Goal: Contribute content: Add original content to the website for others to see

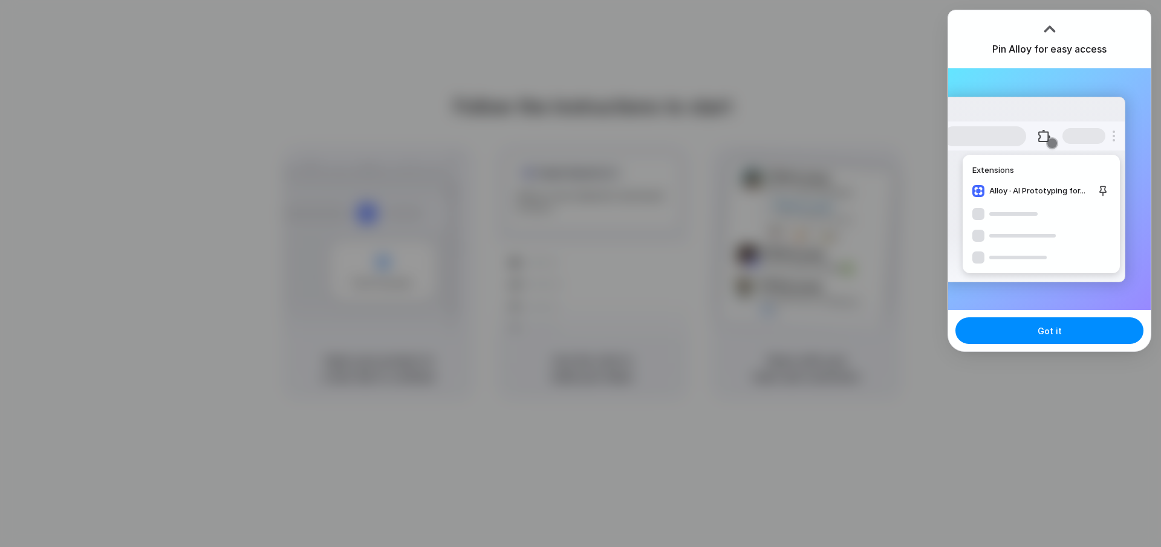
click at [1106, 219] on div "Extensions Alloy · AI Prototyping for..." at bounding box center [1033, 190] width 183 height 186
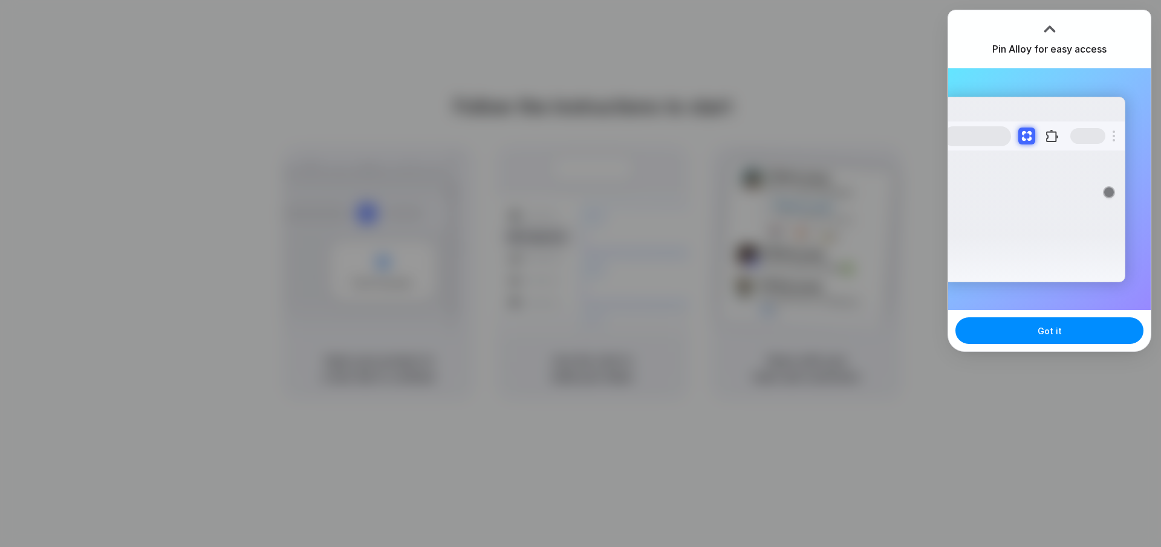
click at [798, 386] on div at bounding box center [580, 273] width 1161 height 547
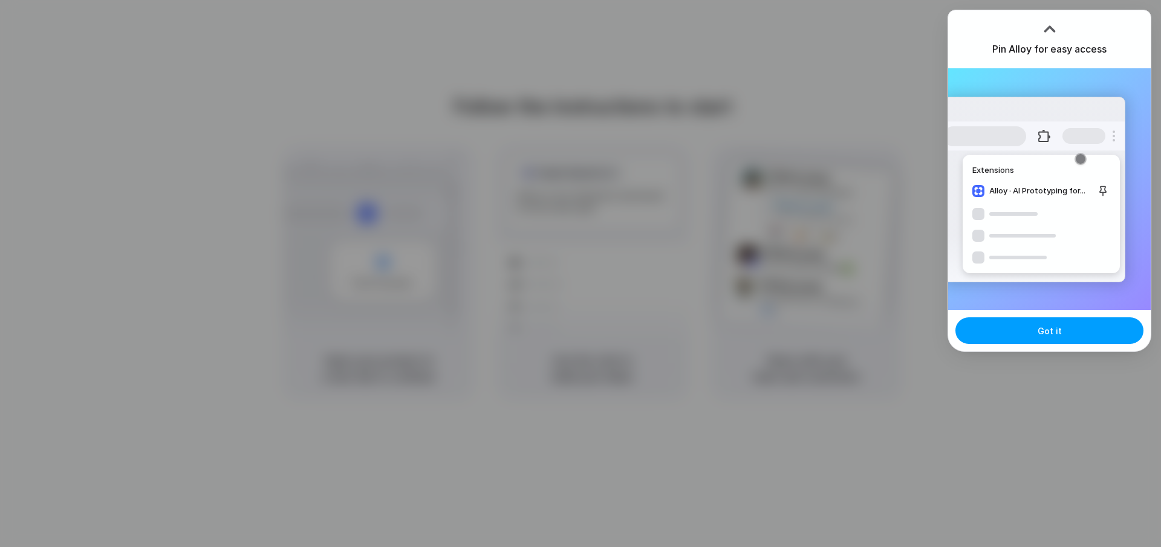
click at [1037, 326] on button "Got it" at bounding box center [1049, 330] width 188 height 27
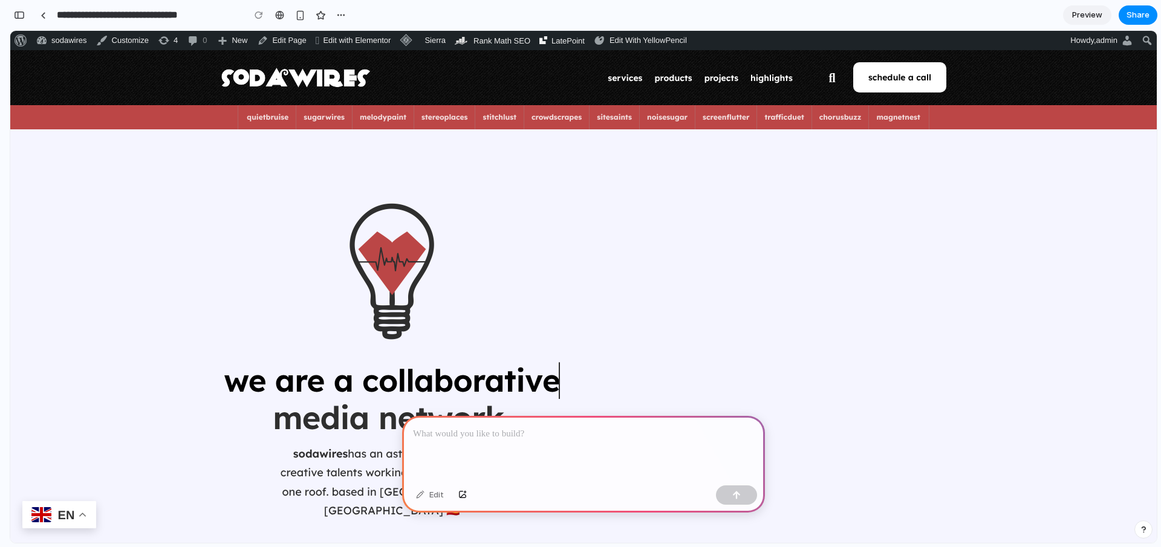
click at [315, 356] on img at bounding box center [391, 271] width 181 height 181
click at [299, 392] on span "we are a" at bounding box center [288, 380] width 129 height 39
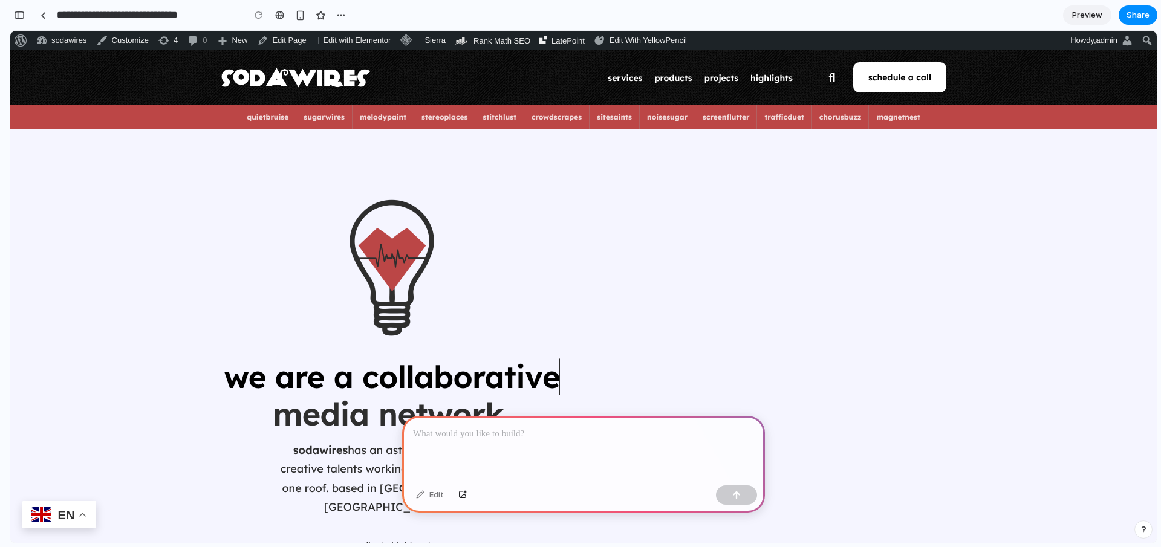
scroll to position [248, 0]
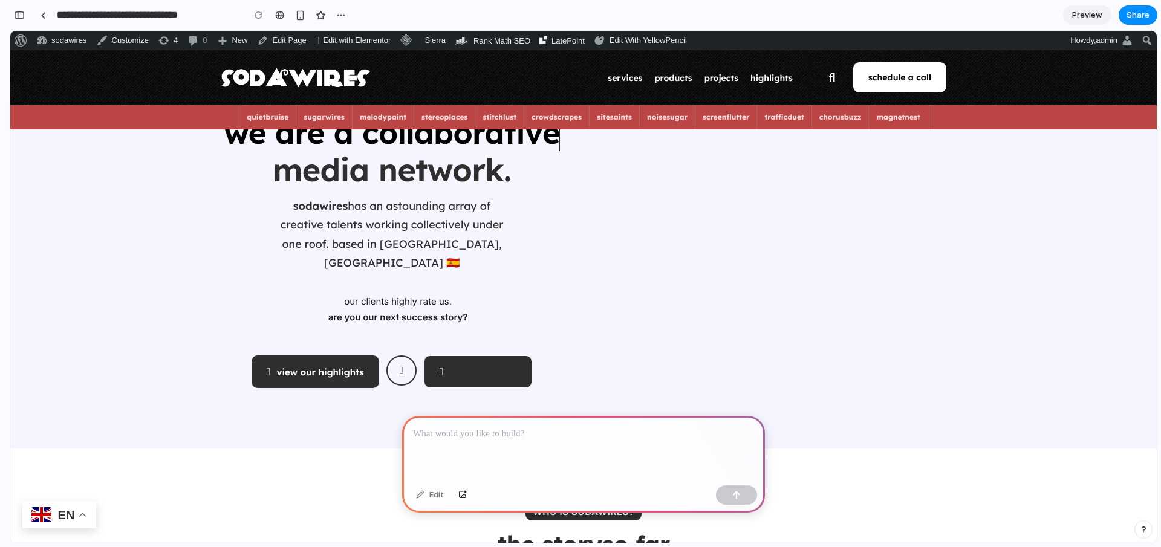
click at [469, 362] on link "success stories" at bounding box center [478, 371] width 109 height 33
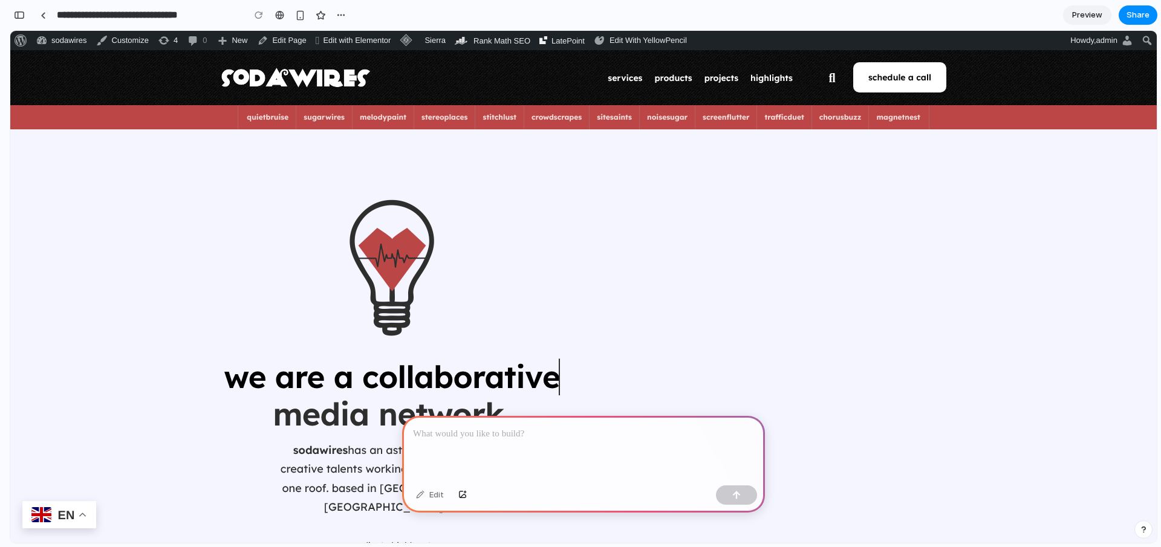
scroll to position [0, 0]
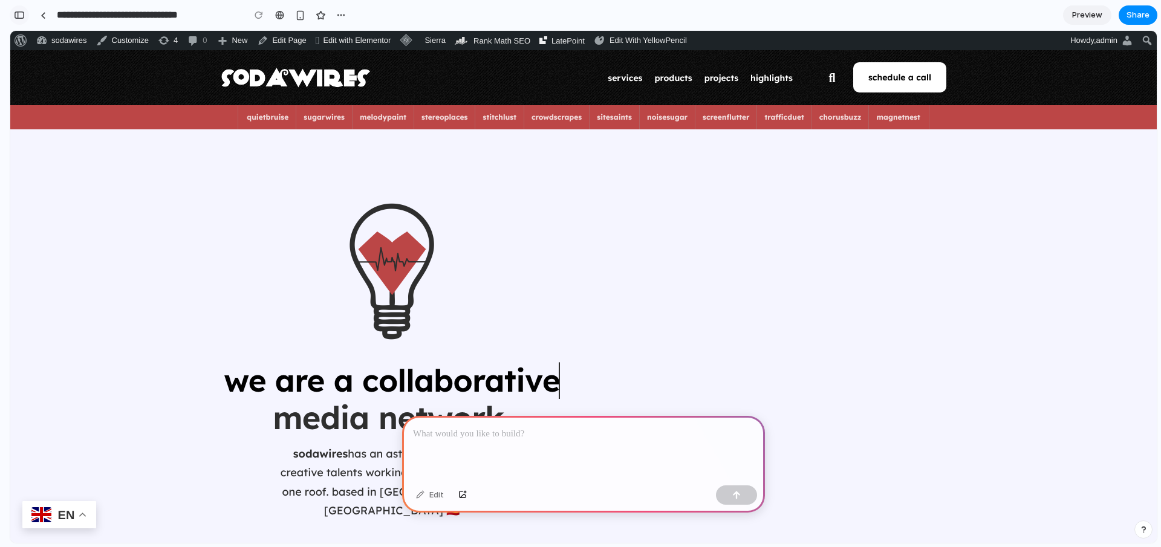
click at [19, 21] on button "button" at bounding box center [19, 14] width 19 height 19
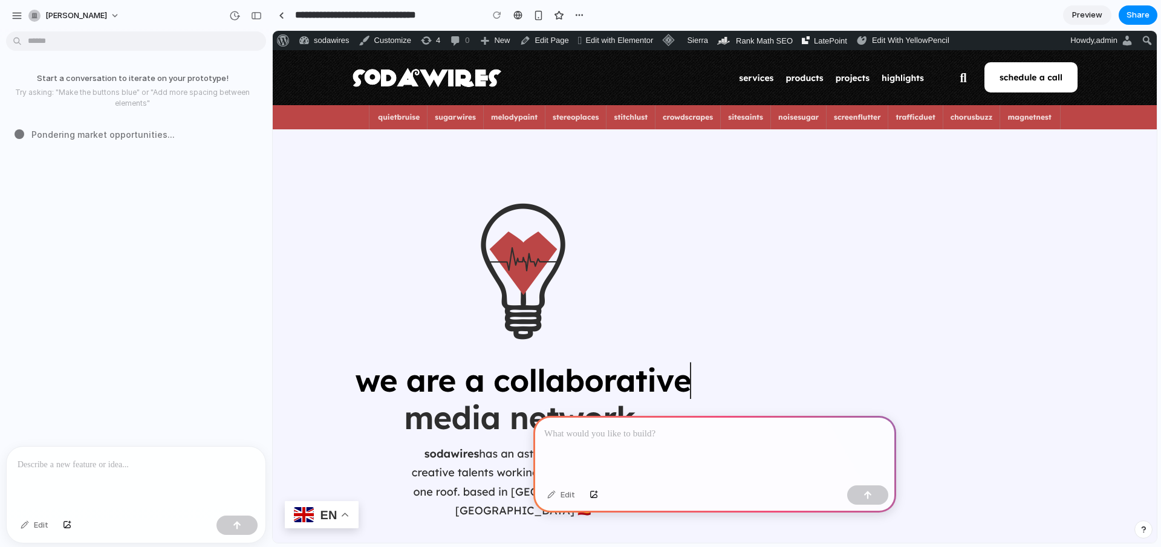
click at [82, 484] on div at bounding box center [136, 479] width 259 height 64
click at [90, 461] on p at bounding box center [136, 465] width 237 height 15
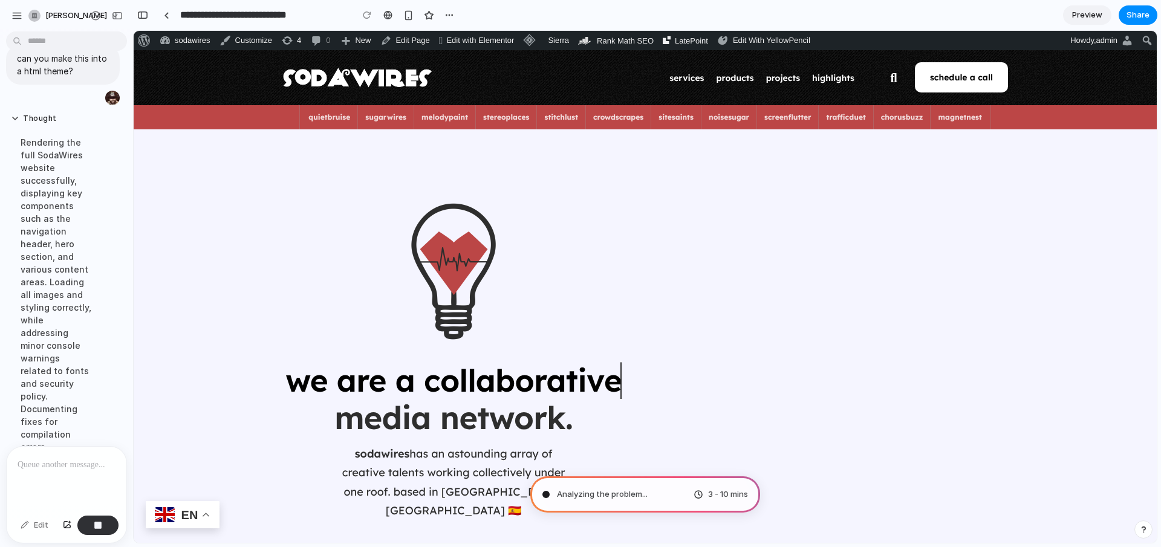
scroll to position [37, 0]
click at [58, 381] on div "Rendering the full SodaWires website successfully, displaying key components su…" at bounding box center [56, 387] width 91 height 535
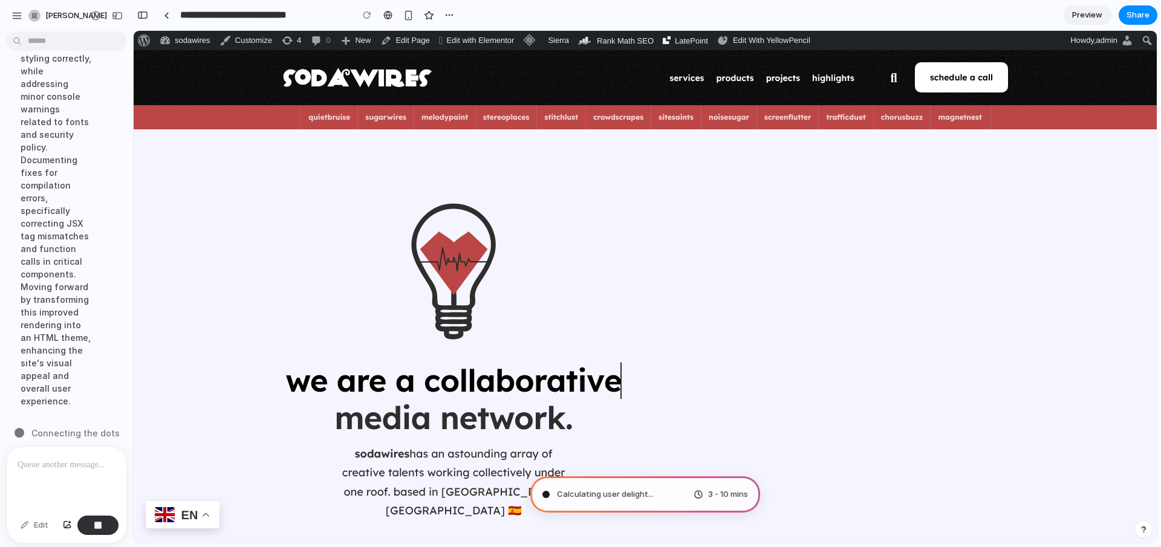
click at [56, 470] on div at bounding box center [67, 479] width 120 height 64
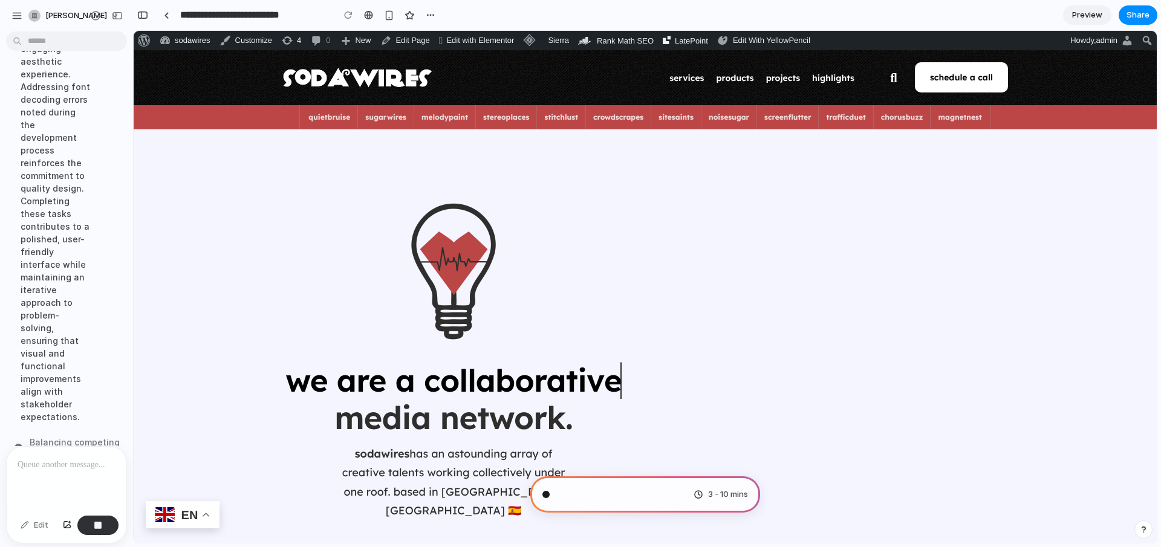
scroll to position [475, 0]
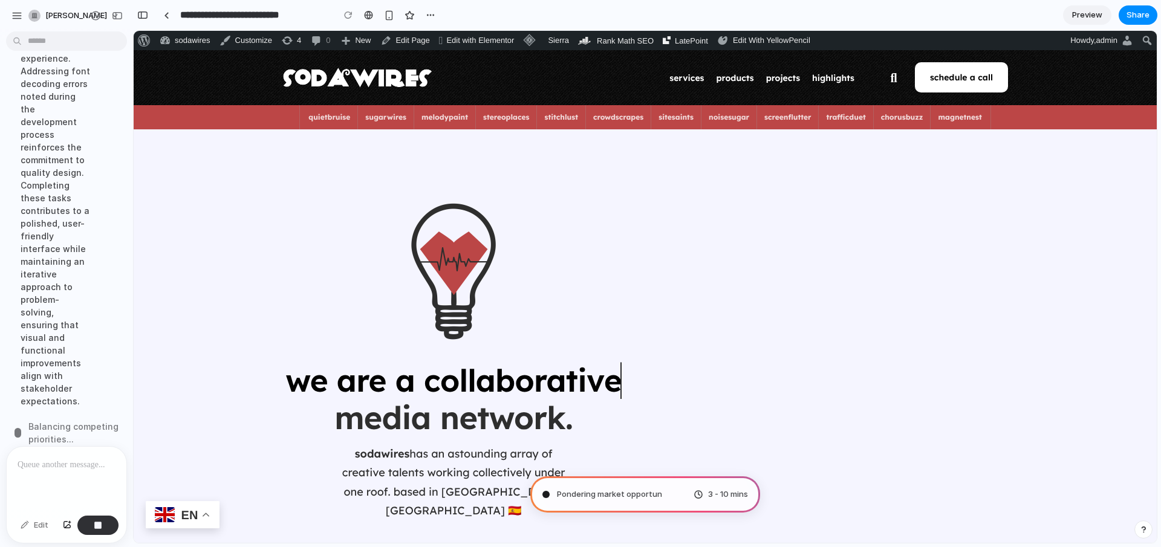
click at [37, 465] on p at bounding box center [64, 465] width 93 height 15
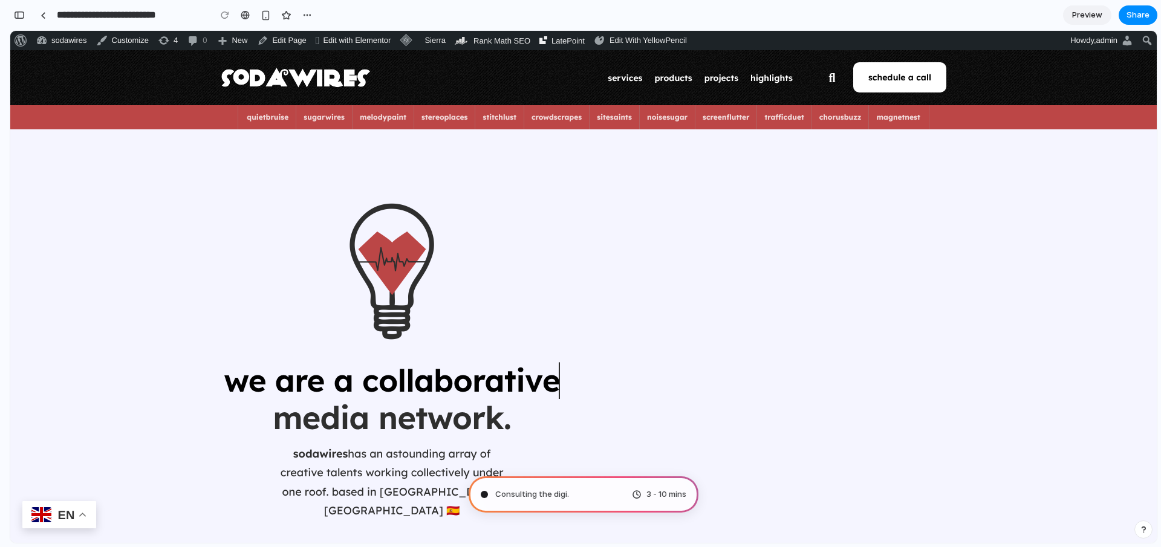
type input "**********"
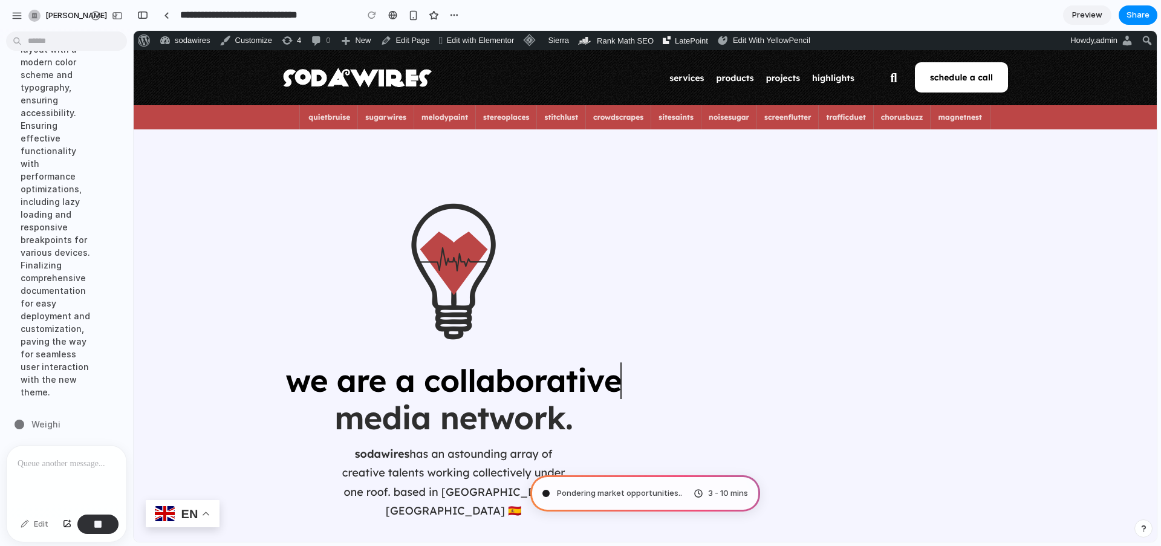
scroll to position [929, 0]
